Goal: Task Accomplishment & Management: Manage account settings

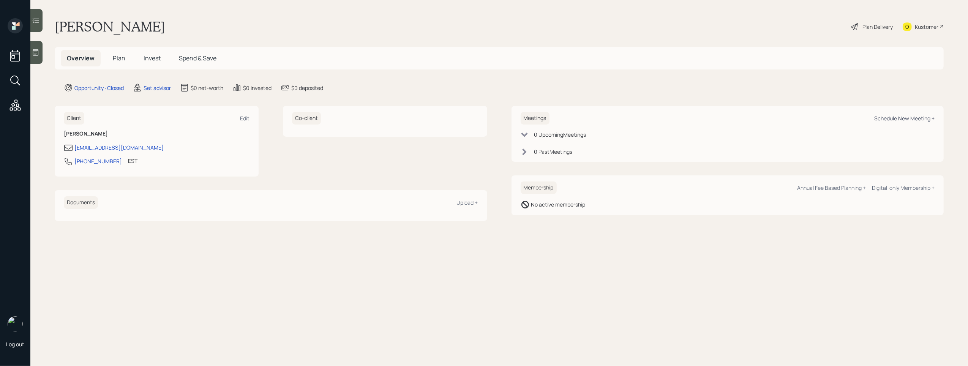
click at [884, 121] on div "Schedule New Meeting +" at bounding box center [904, 118] width 60 height 7
select select "round-[PERSON_NAME]"
click at [39, 54] on icon at bounding box center [36, 53] width 8 height 8
